Goal: Task Accomplishment & Management: Complete application form

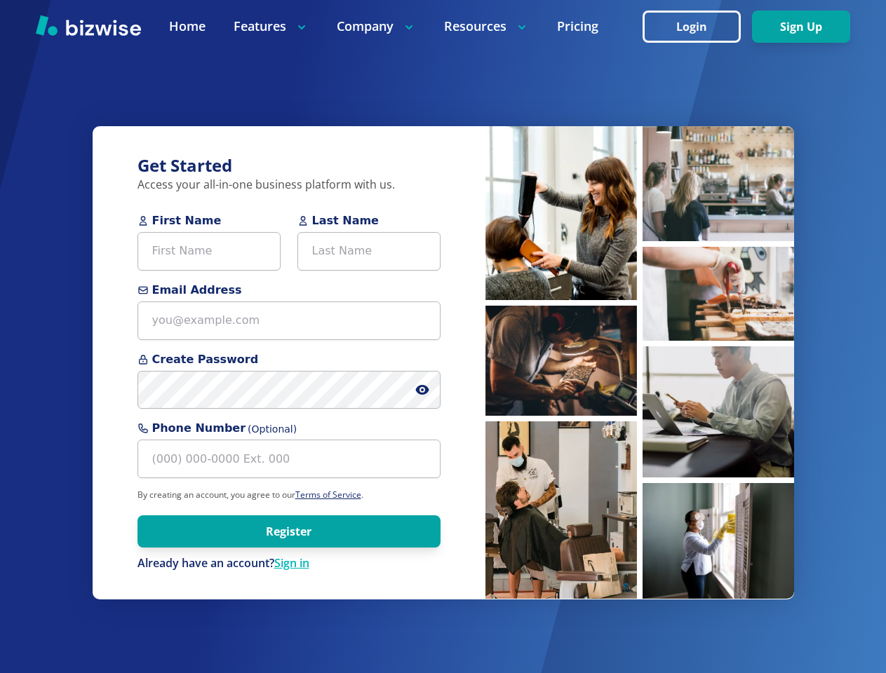
click at [443, 337] on div "Get Started Access your all-in-one business platform with us. First Name Last N…" at bounding box center [289, 362] width 393 height 473
click at [422, 390] on icon at bounding box center [422, 390] width 3 height 3
click at [561, 213] on img at bounding box center [560, 213] width 151 height 174
click at [561, 360] on img at bounding box center [560, 361] width 151 height 110
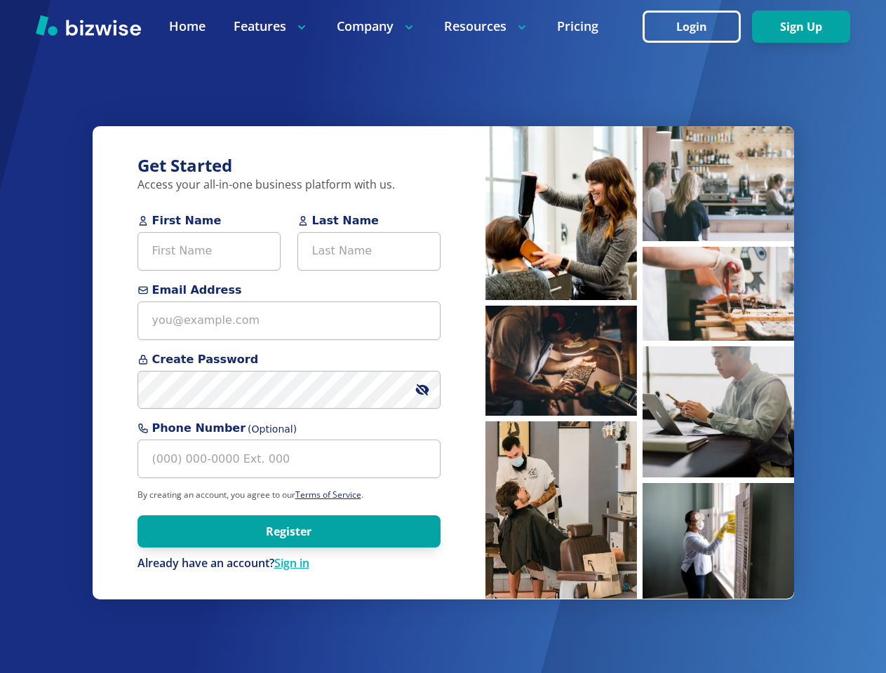
click at [561, 510] on img at bounding box center [560, 509] width 151 height 177
click at [718, 184] on img at bounding box center [717, 183] width 151 height 115
click at [718, 241] on img at bounding box center [717, 183] width 151 height 115
